Goal: Task Accomplishment & Management: Use online tool/utility

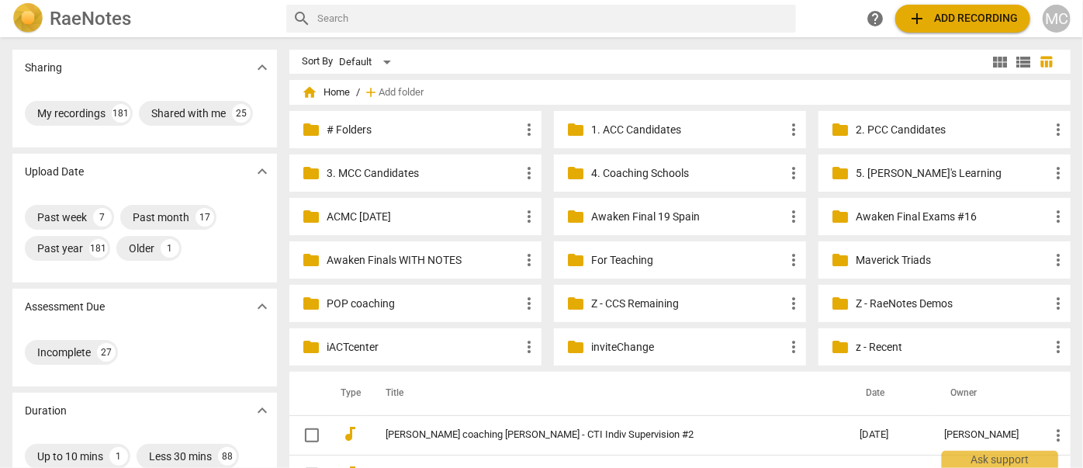
click at [627, 306] on p "Z - CCS Remaining" at bounding box center [687, 304] width 193 height 16
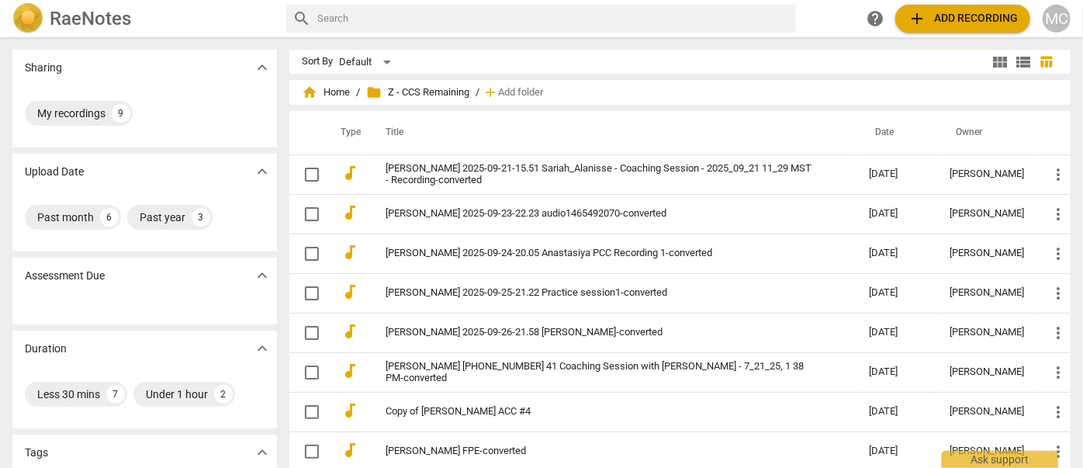
click at [933, 16] on span "add Add recording" at bounding box center [963, 18] width 110 height 19
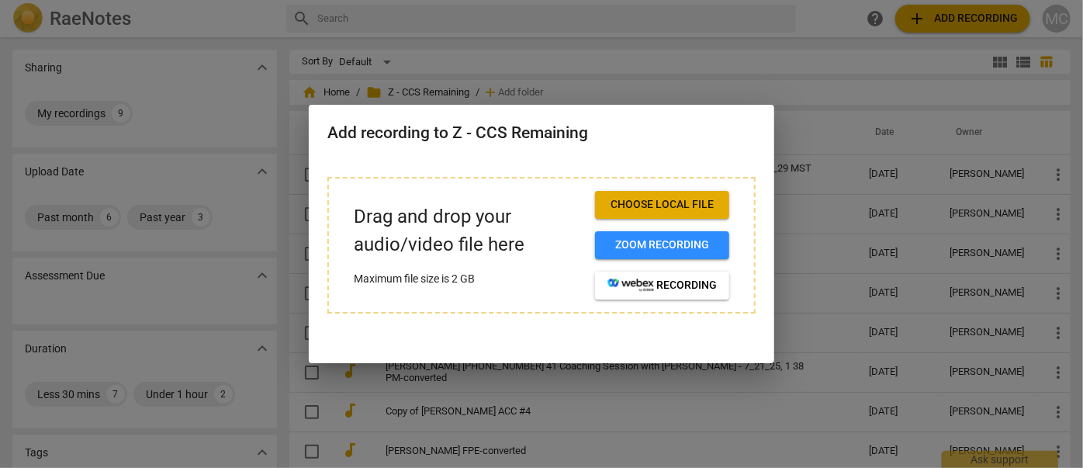
click at [632, 206] on span "Choose local file" at bounding box center [662, 205] width 109 height 16
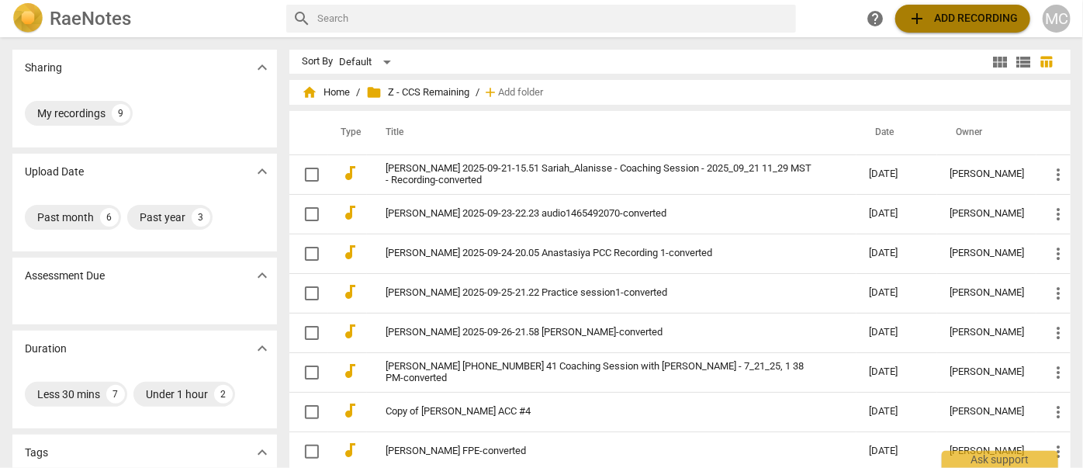
click at [955, 14] on span "add Add recording" at bounding box center [963, 18] width 110 height 19
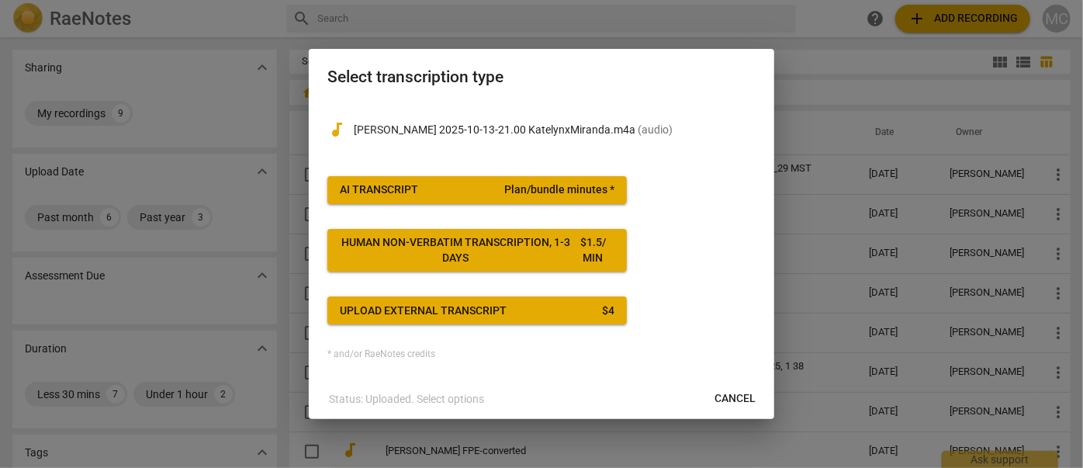
click at [524, 192] on span "Plan/bundle minutes *" at bounding box center [559, 190] width 110 height 16
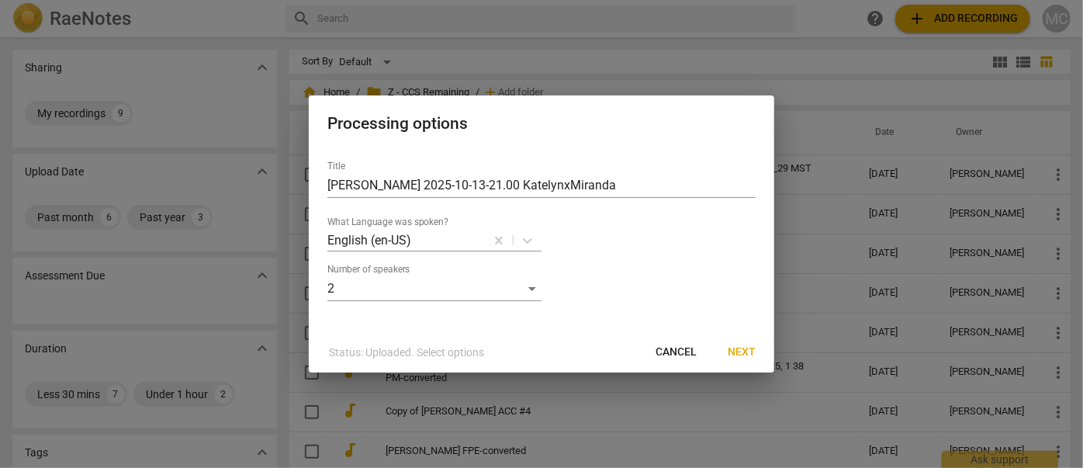
click at [734, 351] on span "Next" at bounding box center [742, 353] width 28 height 16
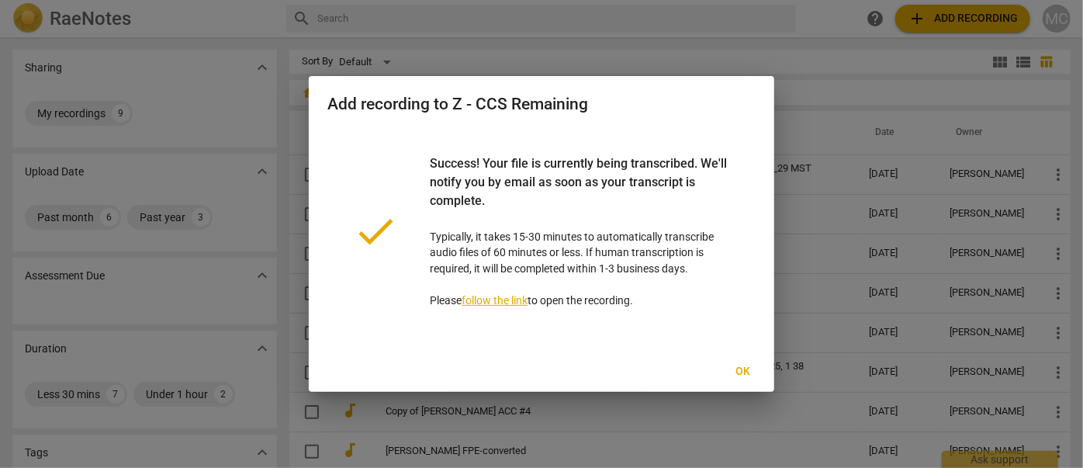
click at [736, 358] on button "Ok" at bounding box center [744, 372] width 50 height 28
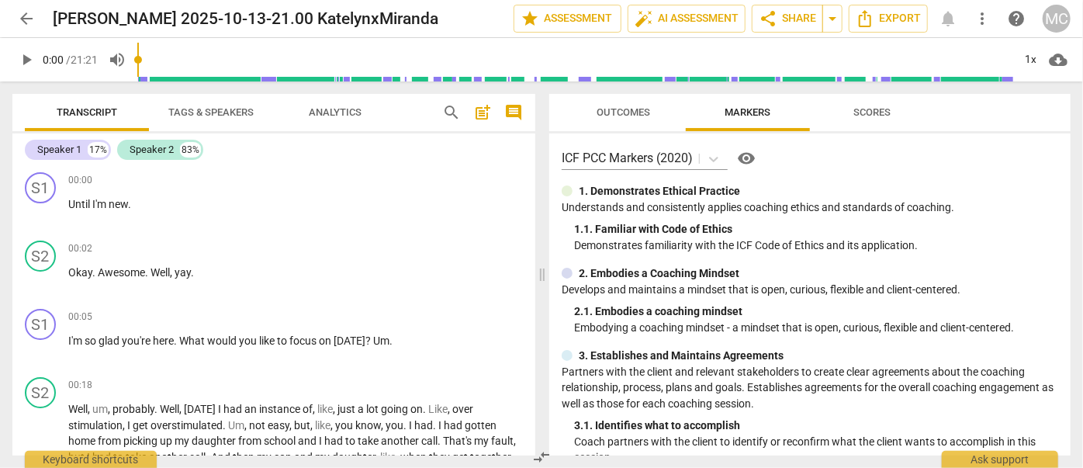
click at [206, 119] on span "Tags & Speakers" at bounding box center [211, 112] width 123 height 21
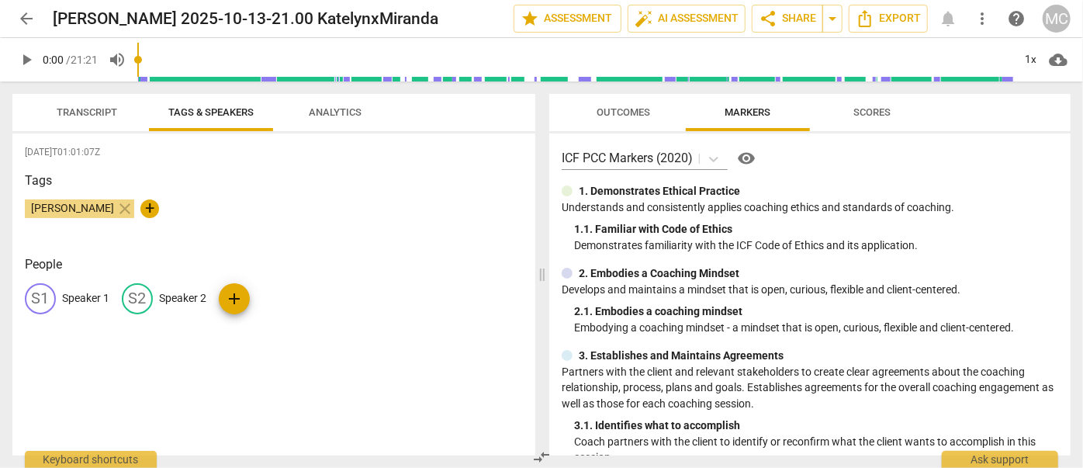
click at [78, 306] on div "S1 Speaker 1" at bounding box center [67, 298] width 85 height 31
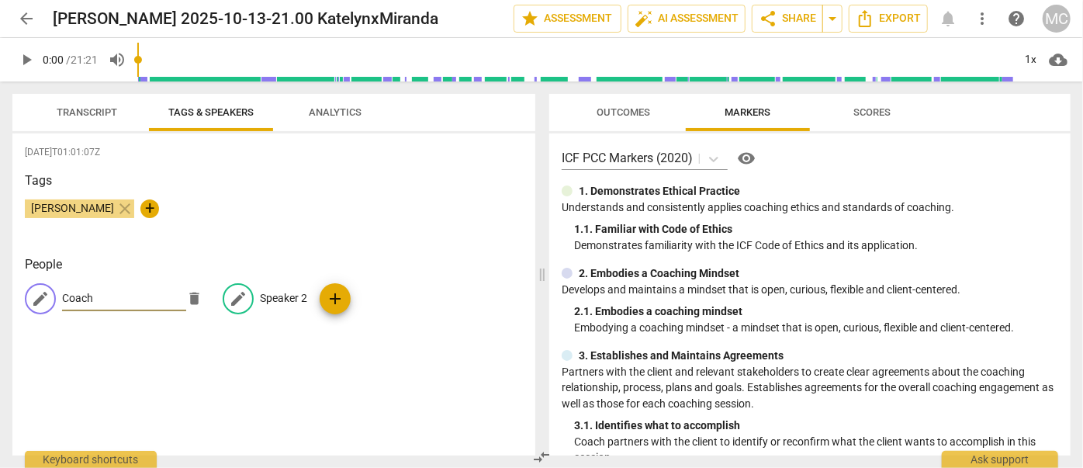
type input "Coach"
click at [289, 297] on p "Speaker 2" at bounding box center [283, 298] width 47 height 16
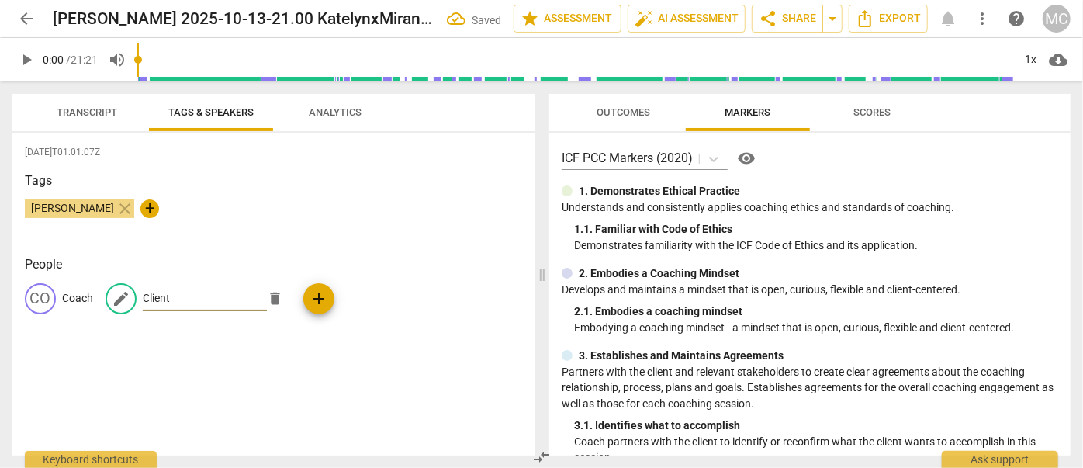
type input "Client"
click at [70, 99] on button "Transcript" at bounding box center [87, 112] width 124 height 37
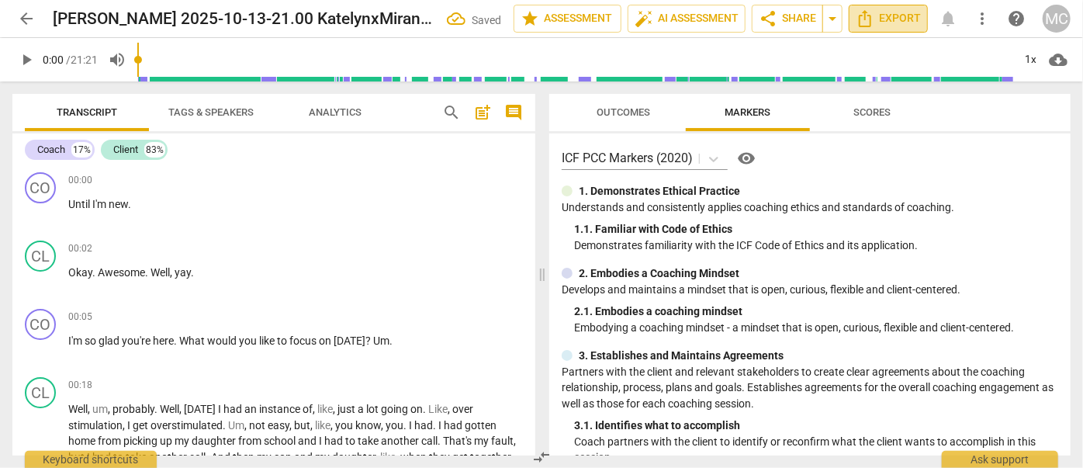
click at [884, 23] on span "Export" at bounding box center [888, 18] width 65 height 19
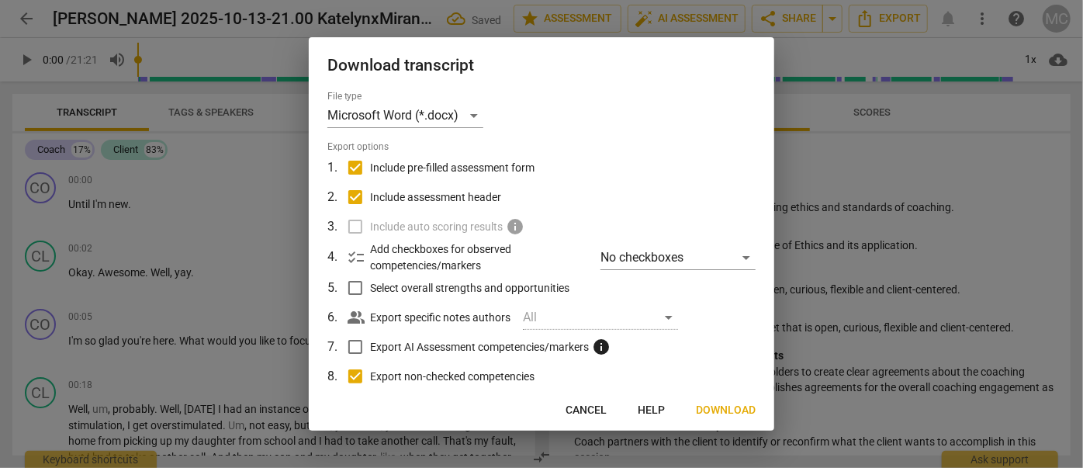
click at [730, 414] on span "Download" at bounding box center [726, 411] width 60 height 16
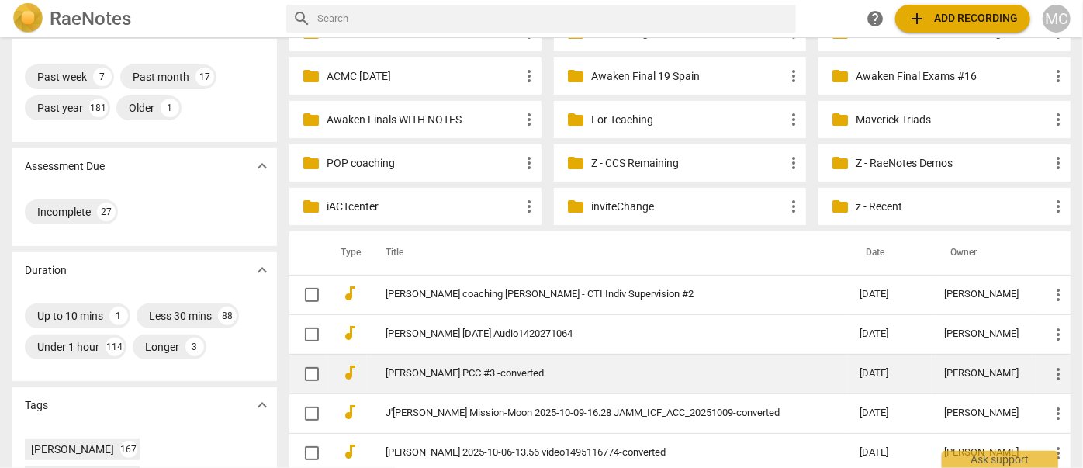
scroll to position [211, 0]
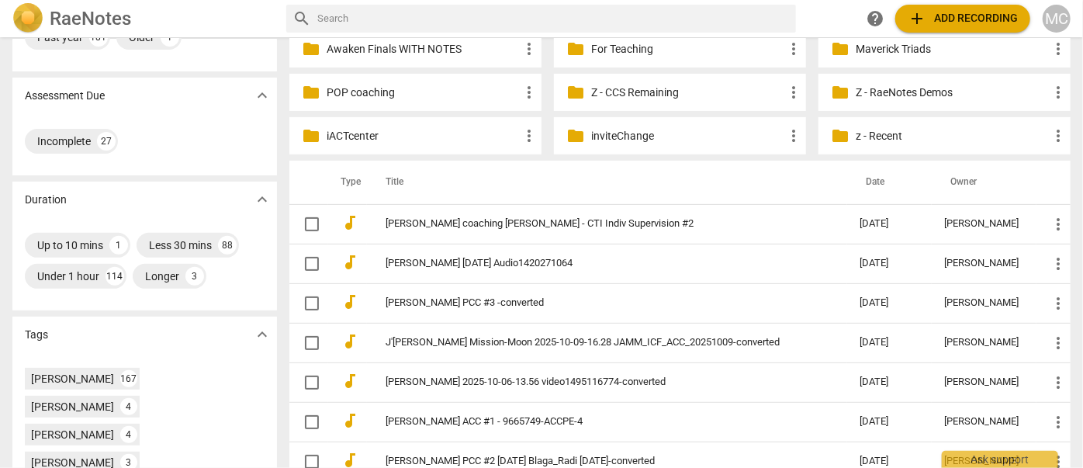
click at [606, 97] on p "Z - CCS Remaining" at bounding box center [687, 93] width 193 height 16
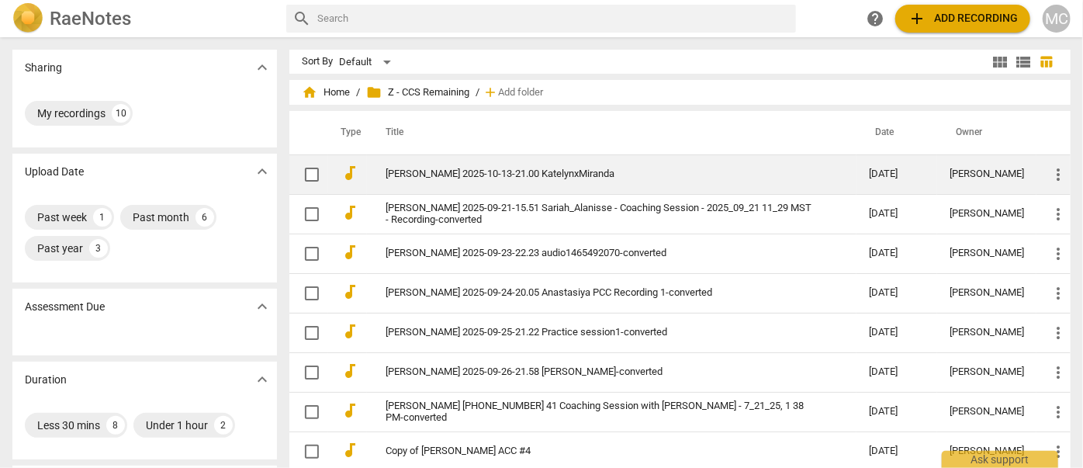
click at [448, 172] on link "[PERSON_NAME] 2025-10-13-21.00 KatelynxMiranda" at bounding box center [600, 174] width 428 height 12
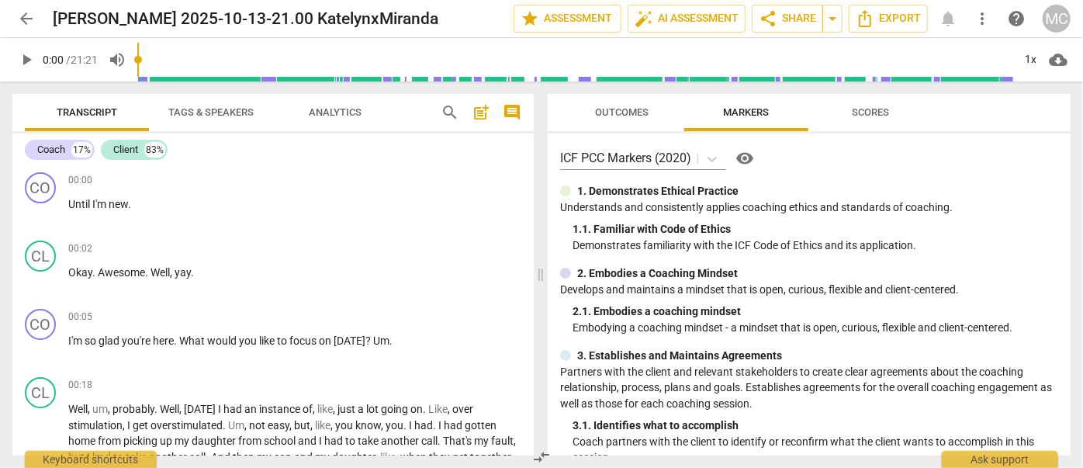
click at [20, 55] on span "play_arrow" at bounding box center [26, 59] width 19 height 19
type input "2"
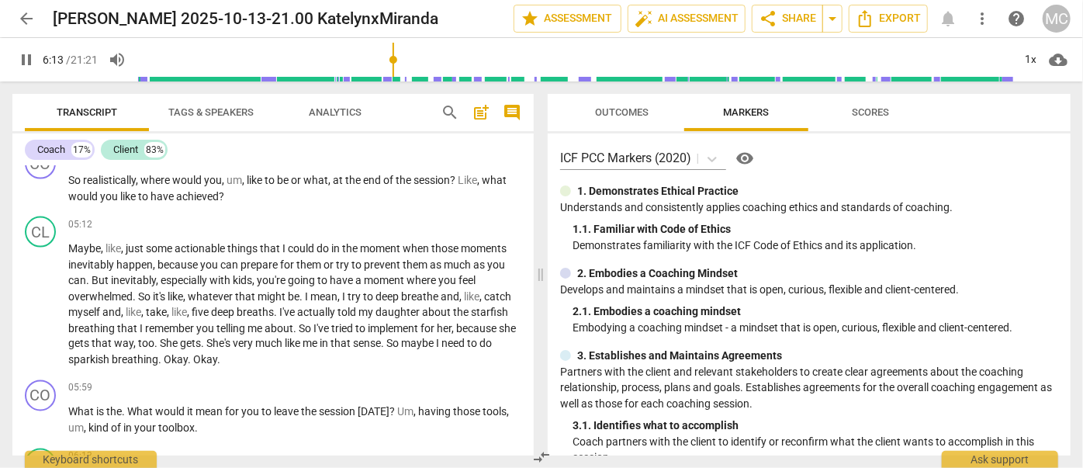
scroll to position [1621, 0]
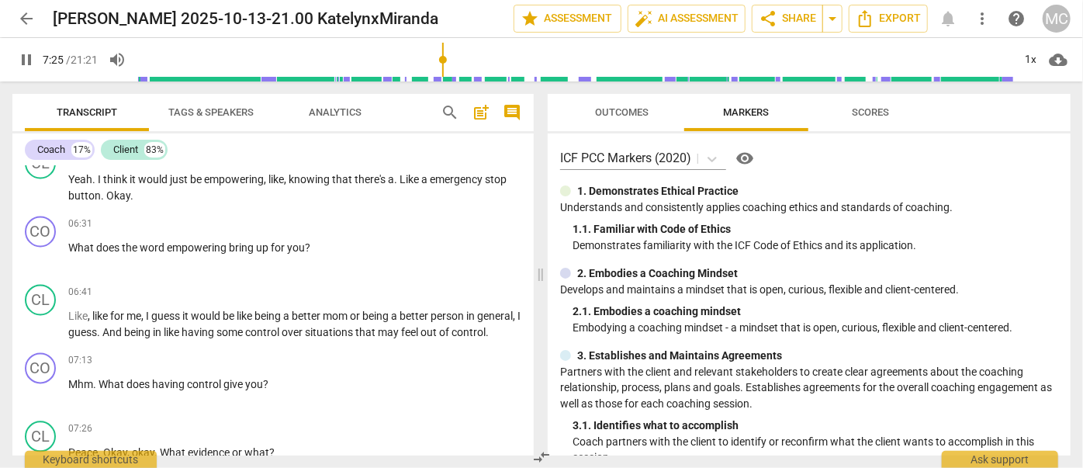
click at [35, 64] on span "pause" at bounding box center [26, 59] width 19 height 19
click at [113, 391] on span "What" at bounding box center [113, 385] width 28 height 12
click at [452, 337] on span "control" at bounding box center [469, 333] width 34 height 12
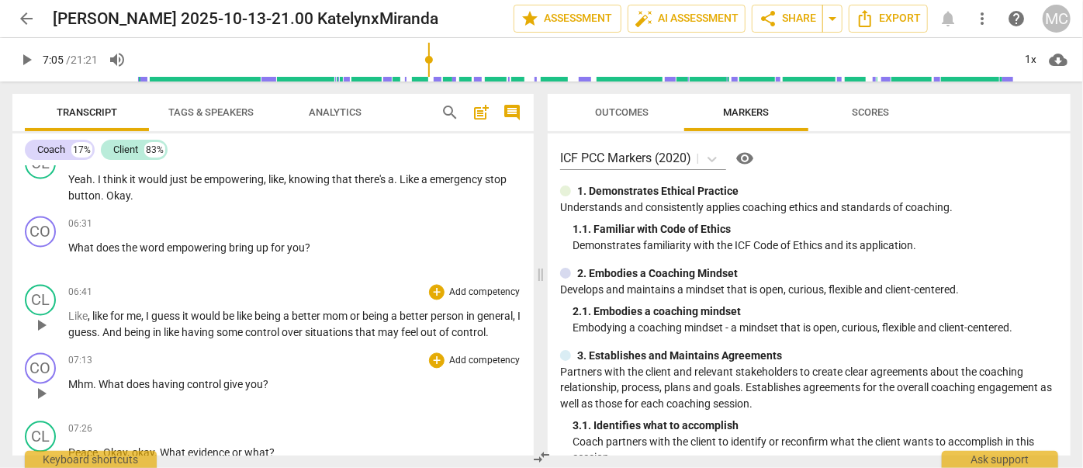
click at [23, 57] on span "play_arrow" at bounding box center [26, 59] width 19 height 19
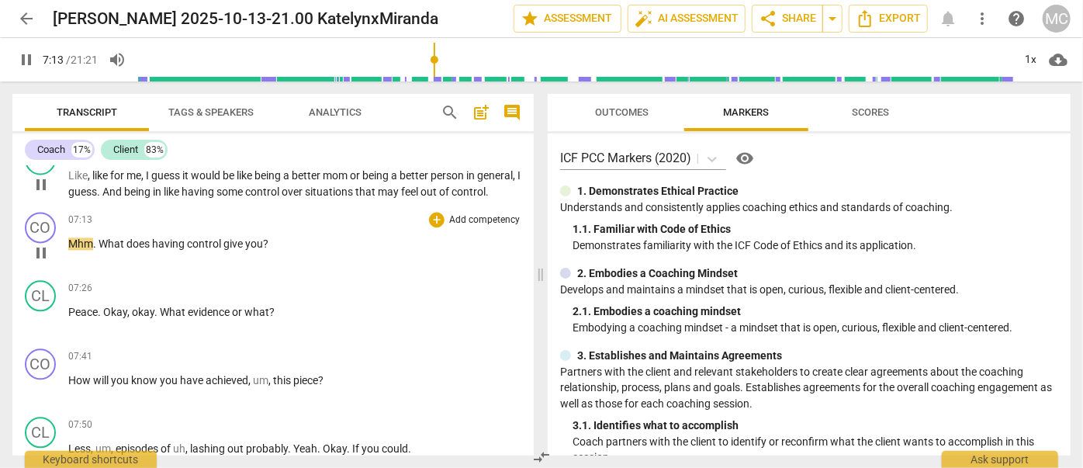
scroll to position [1692, 0]
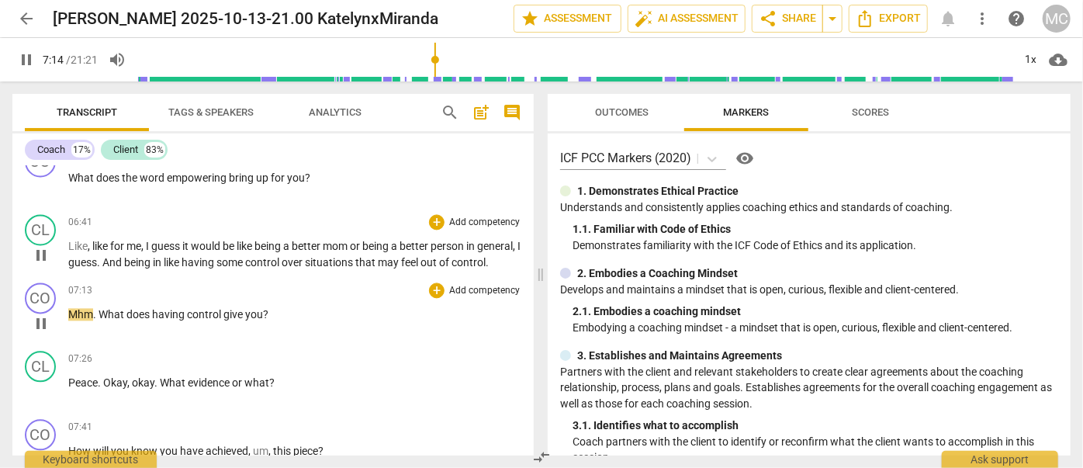
click at [107, 320] on span "What" at bounding box center [113, 314] width 28 height 12
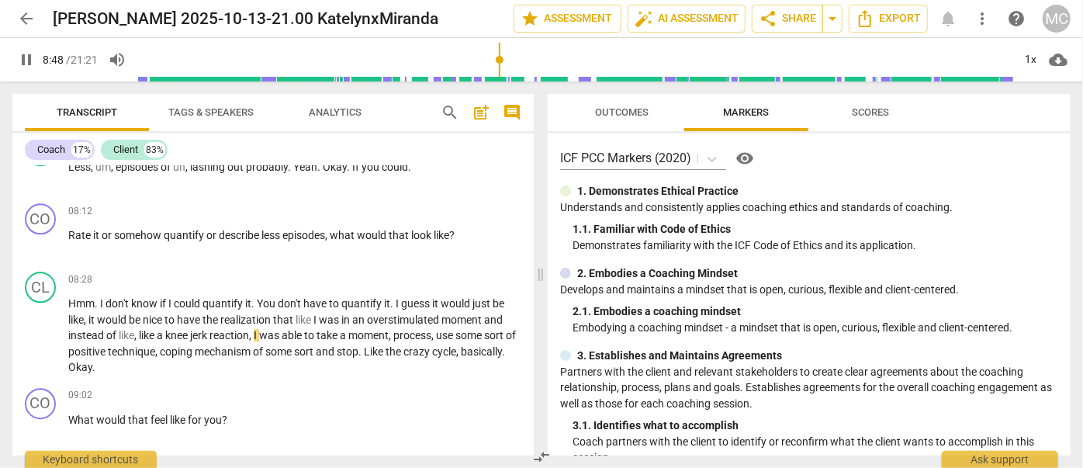
click at [985, 22] on span "more_vert" at bounding box center [982, 18] width 19 height 19
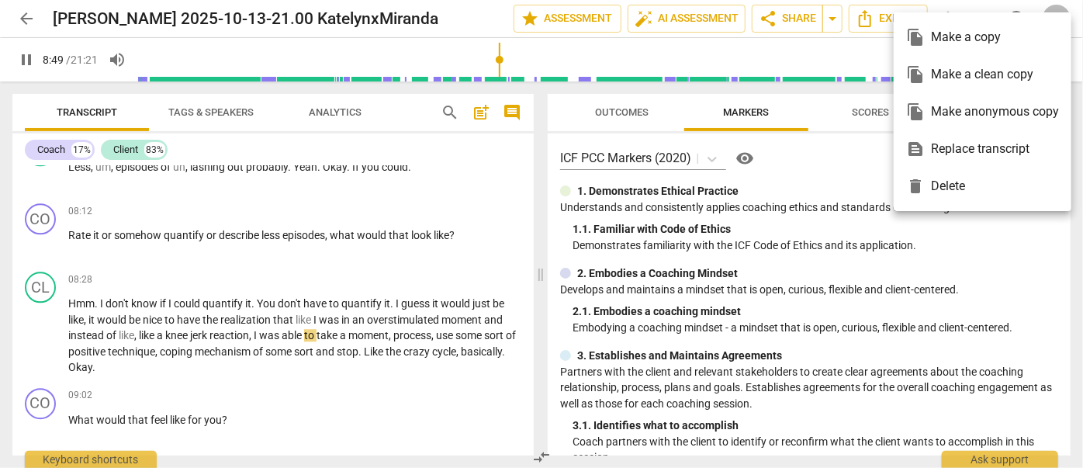
click at [985, 71] on div "file_copy Make a clean copy" at bounding box center [982, 74] width 153 height 37
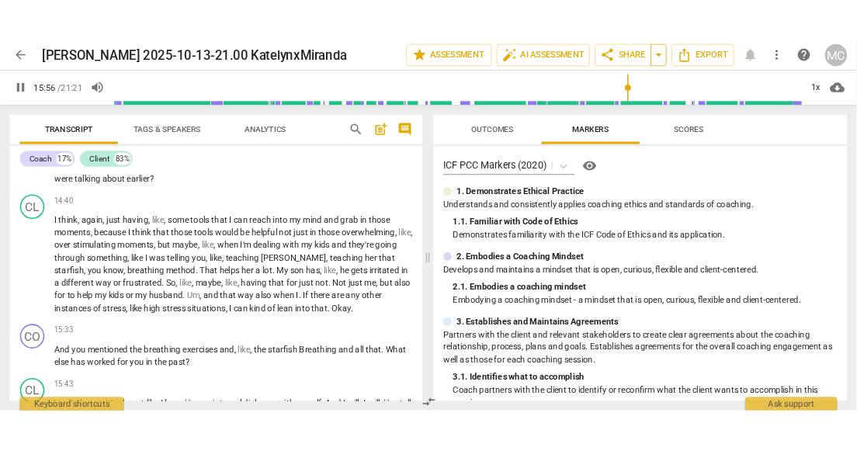
scroll to position [3791, 0]
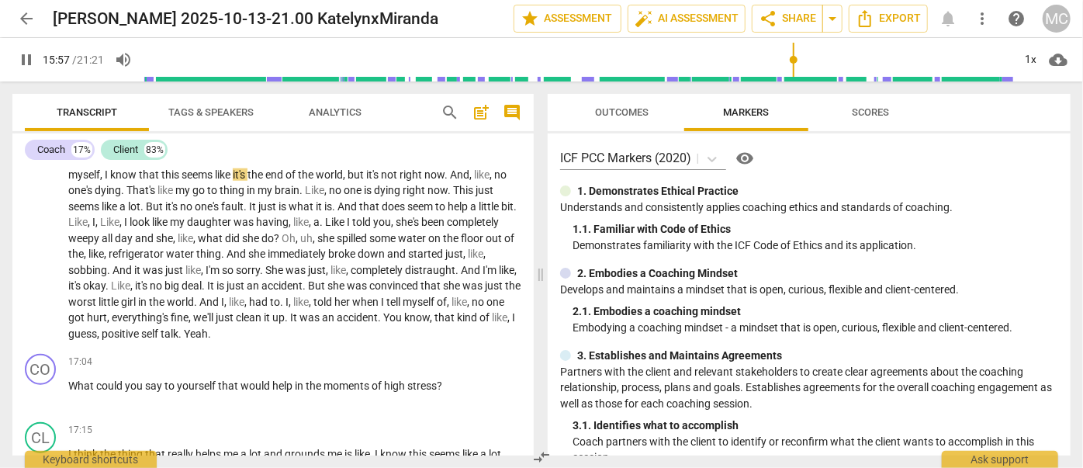
click at [25, 53] on span "pause" at bounding box center [26, 59] width 19 height 19
click at [26, 63] on span "play_arrow" at bounding box center [26, 59] width 19 height 19
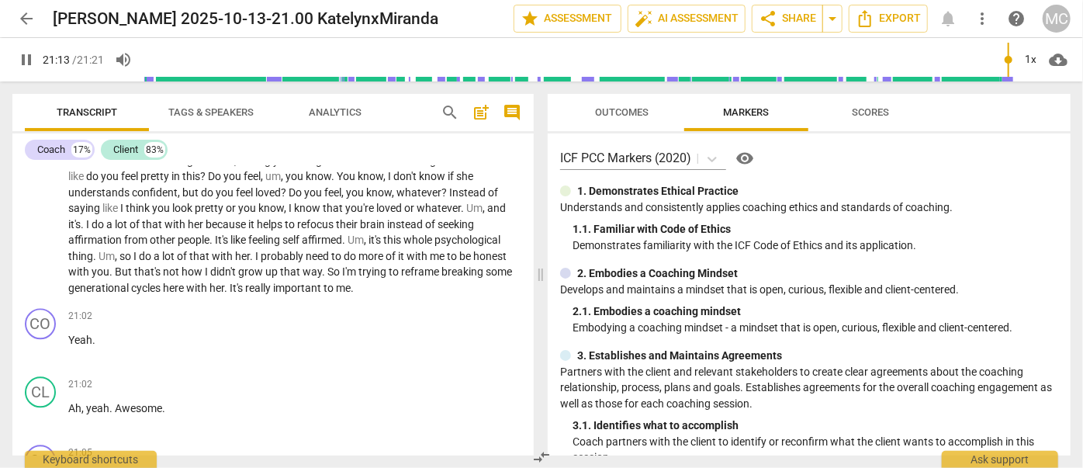
scroll to position [4819, 0]
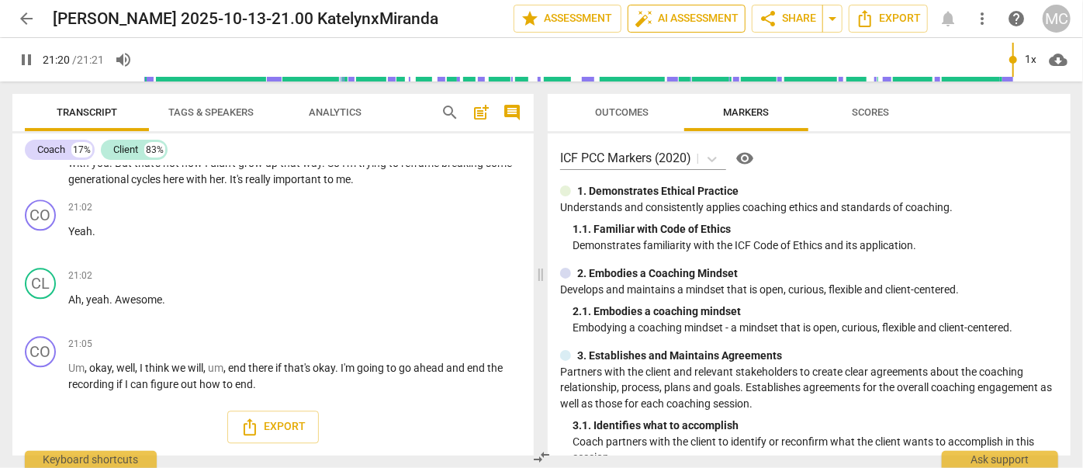
type input "1280"
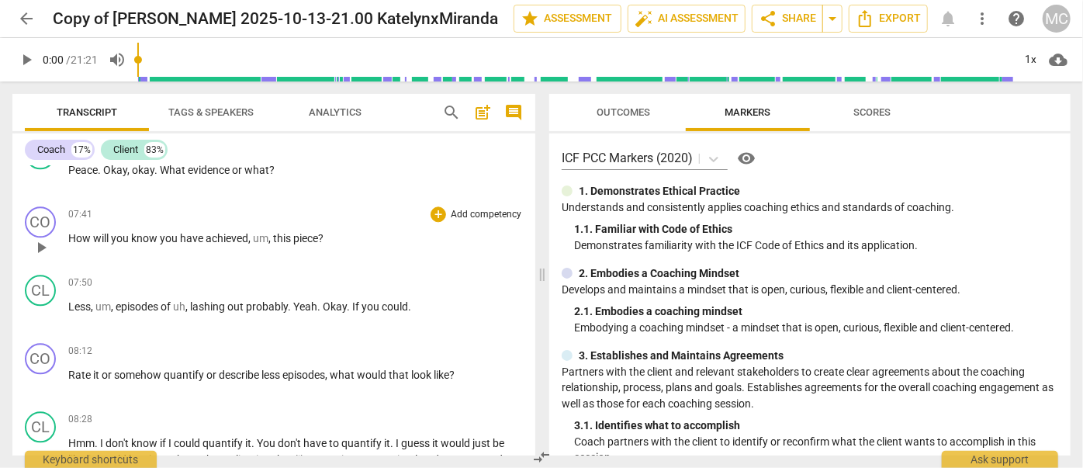
scroll to position [1975, 0]
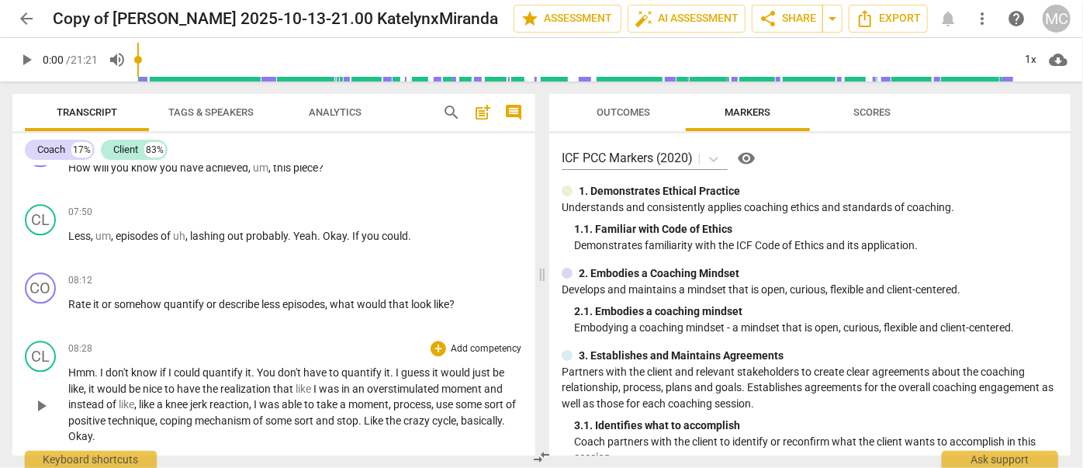
click at [262, 374] on span "You" at bounding box center [267, 372] width 21 height 12
click at [258, 376] on span "You" at bounding box center [267, 372] width 21 height 12
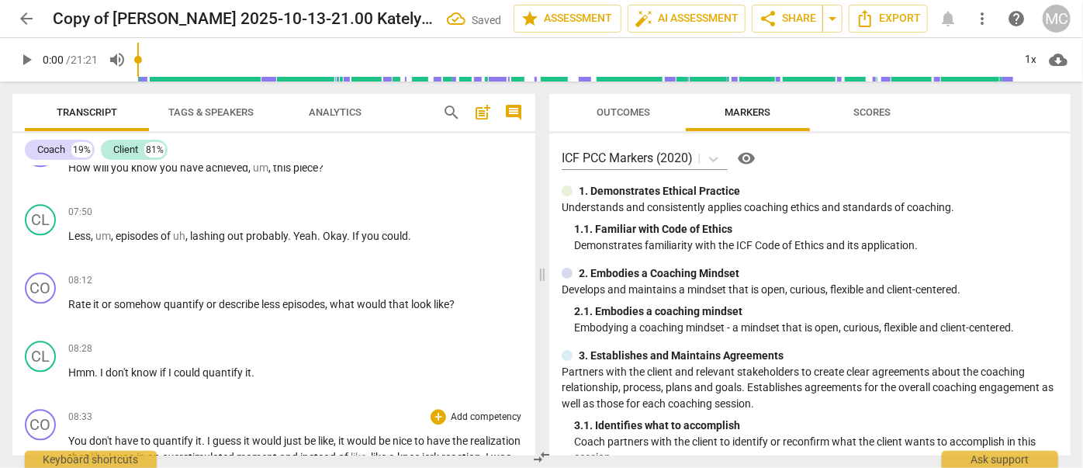
scroll to position [2045, 0]
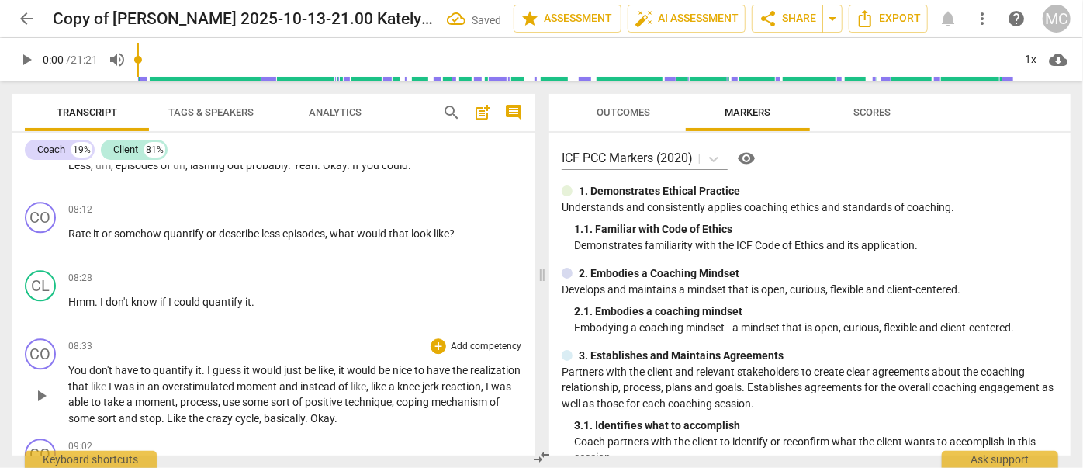
click at [204, 368] on span "." at bounding box center [204, 370] width 5 height 12
click at [207, 369] on span "I" at bounding box center [209, 370] width 5 height 12
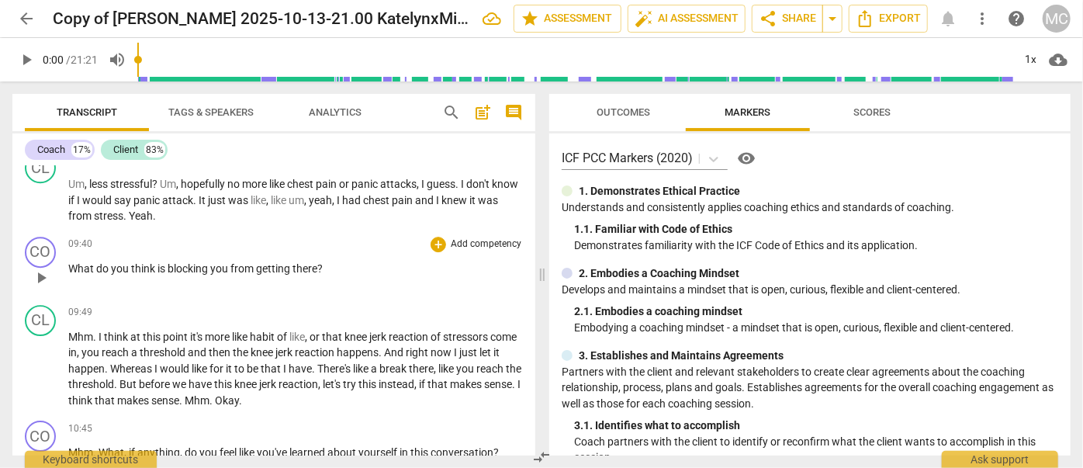
scroll to position [2610, 0]
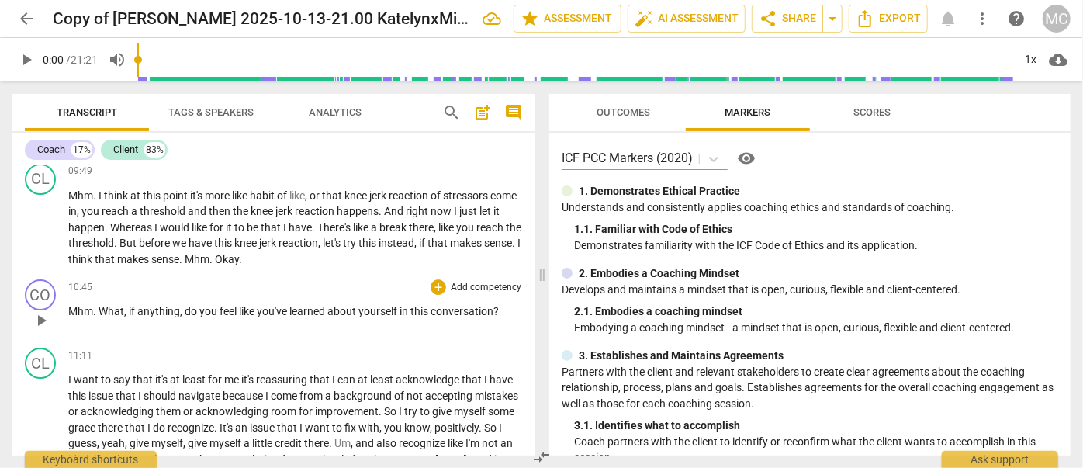
click at [102, 309] on span "What" at bounding box center [112, 311] width 26 height 12
click at [107, 310] on span "What" at bounding box center [112, 311] width 26 height 12
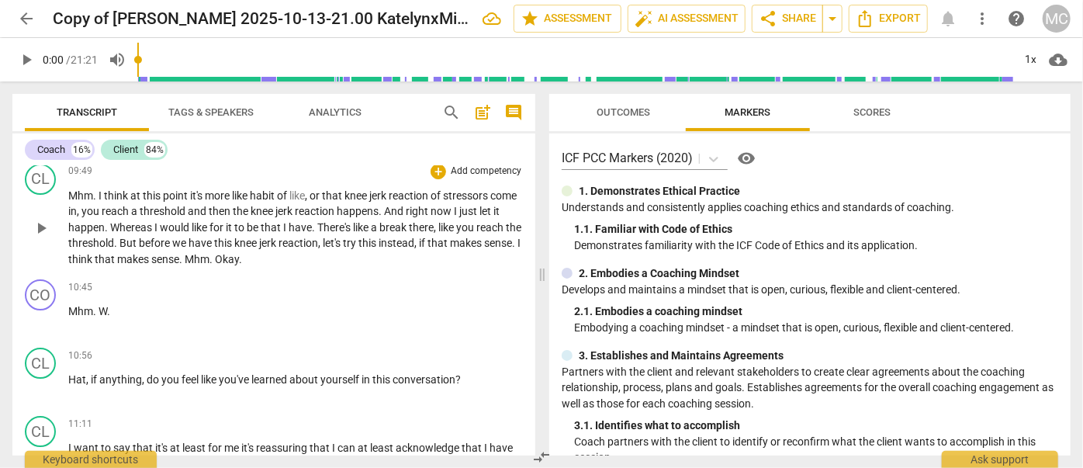
click at [239, 262] on span "Okay" at bounding box center [227, 259] width 24 height 12
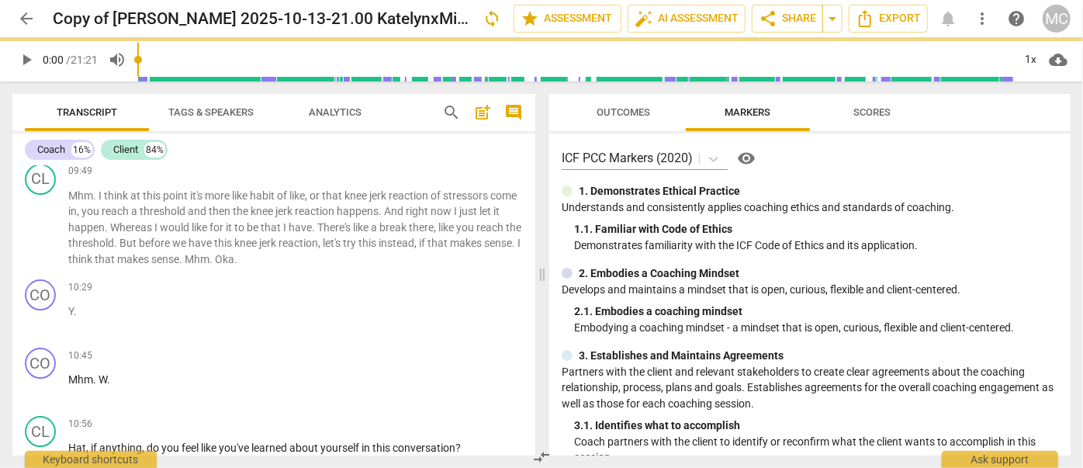
scroll to position [2677, 0]
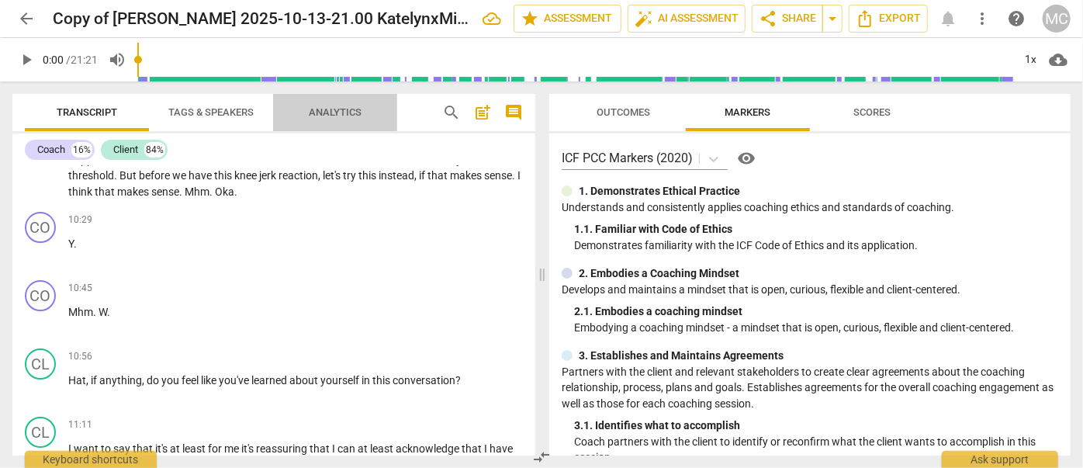
click at [338, 109] on span "Analytics" at bounding box center [335, 112] width 53 height 12
